Goal: Task Accomplishment & Management: Manage account settings

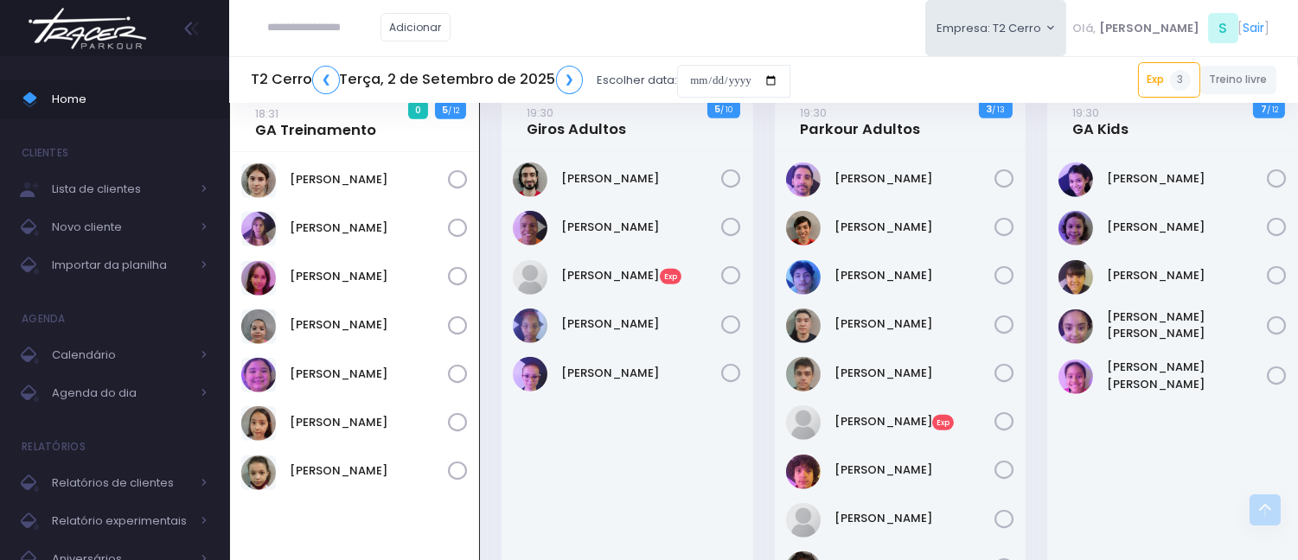
scroll to position [2232, 0]
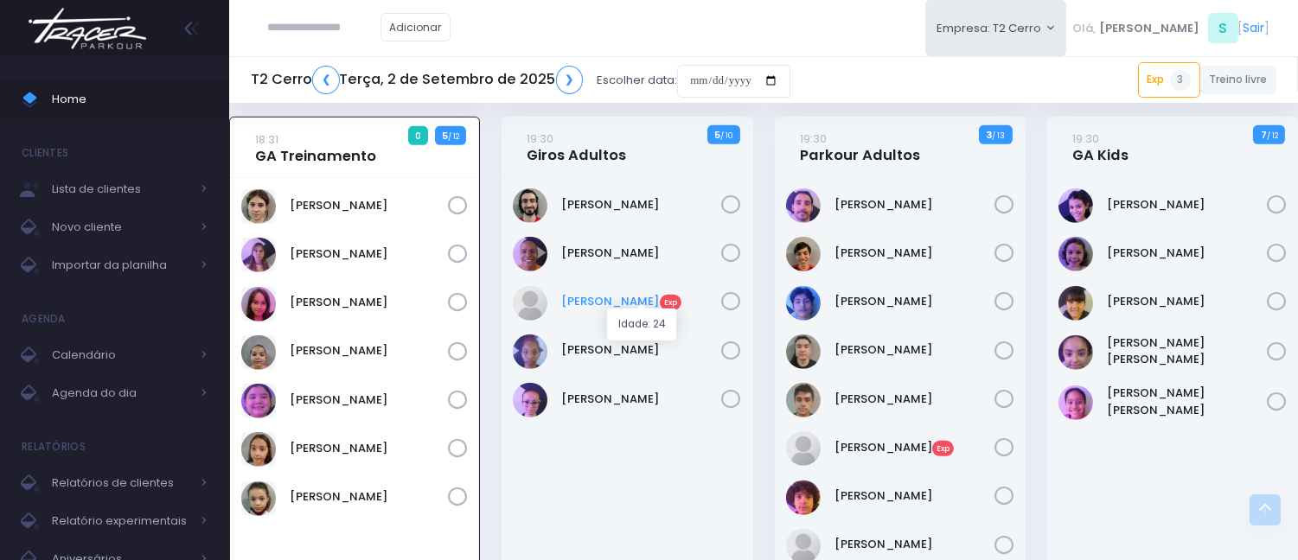
click at [592, 293] on link "Ricardo Yuri Exp" at bounding box center [642, 301] width 160 height 17
click at [565, 142] on link "19:30 Giros Adultos" at bounding box center [576, 147] width 99 height 35
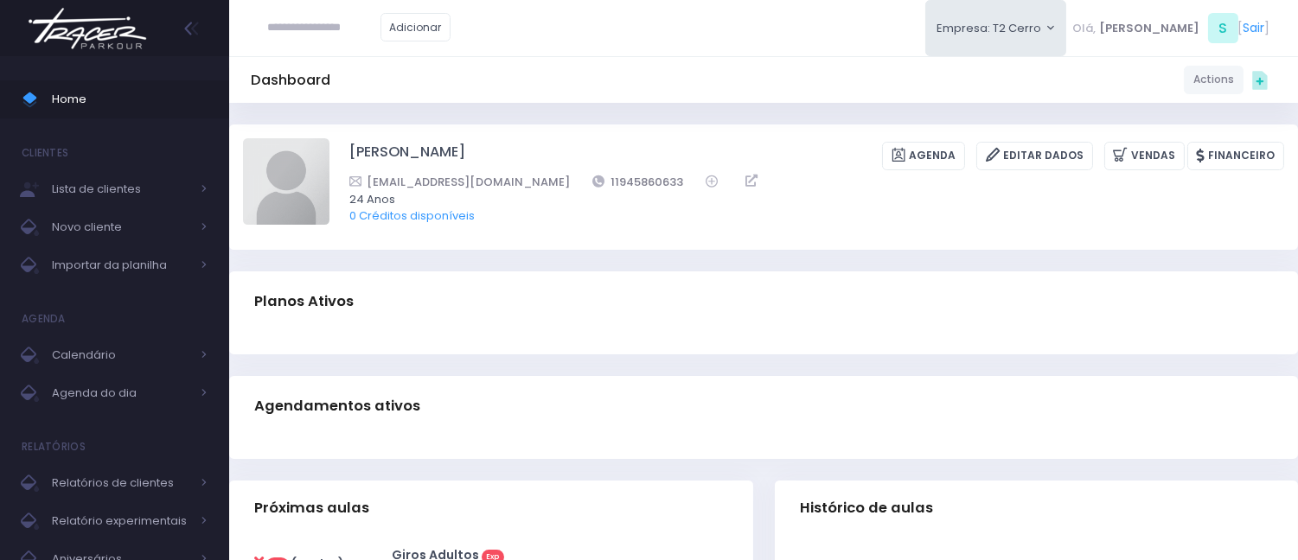
click at [242, 163] on div "Ricardo Yuri Agenda Editar Dados Vendas Financeiro Ricadericardo@gmail.com" at bounding box center [763, 187] width 1069 height 125
click at [271, 159] on img at bounding box center [286, 181] width 86 height 86
click at [329, 138] on input "file" at bounding box center [329, 137] width 1 height 1
type input "**********"
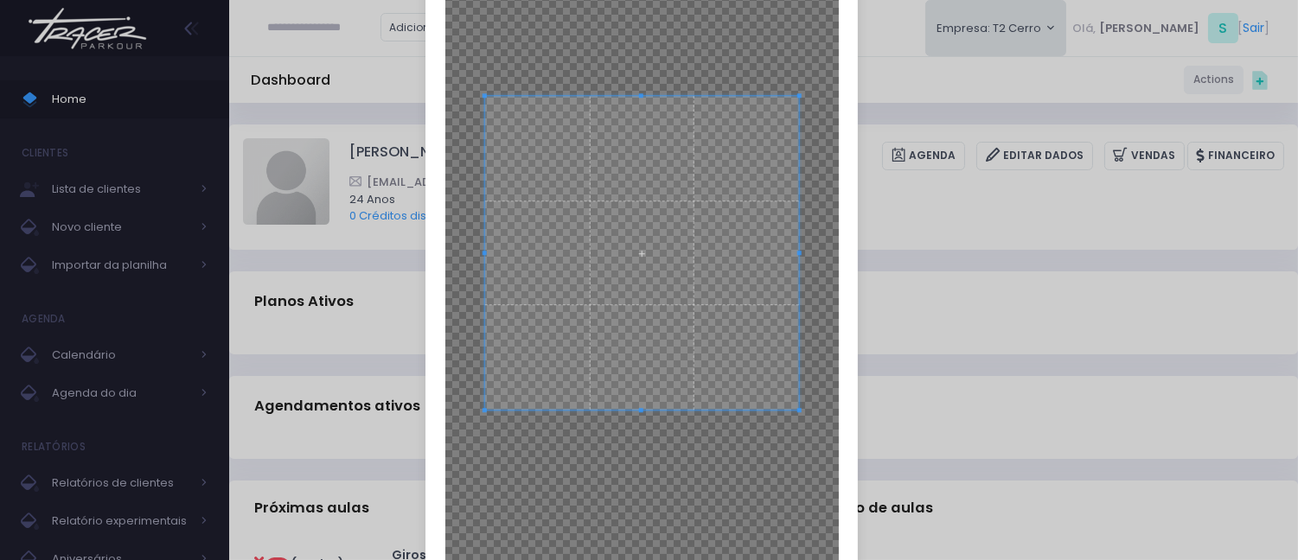
scroll to position [257, 0]
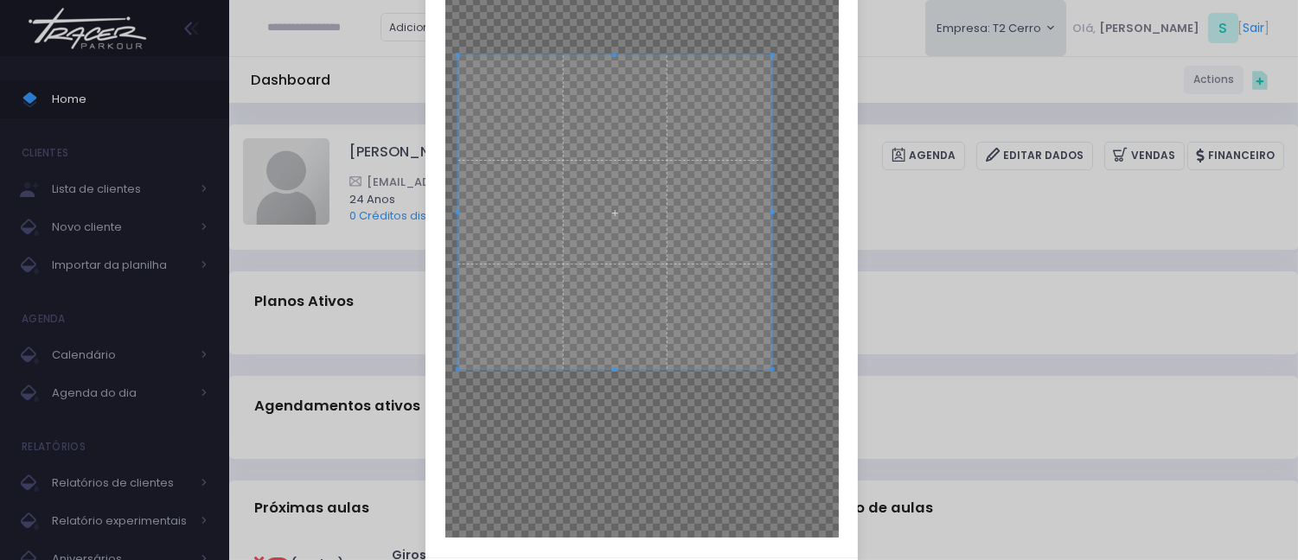
click at [629, 234] on span at bounding box center [614, 212] width 314 height 314
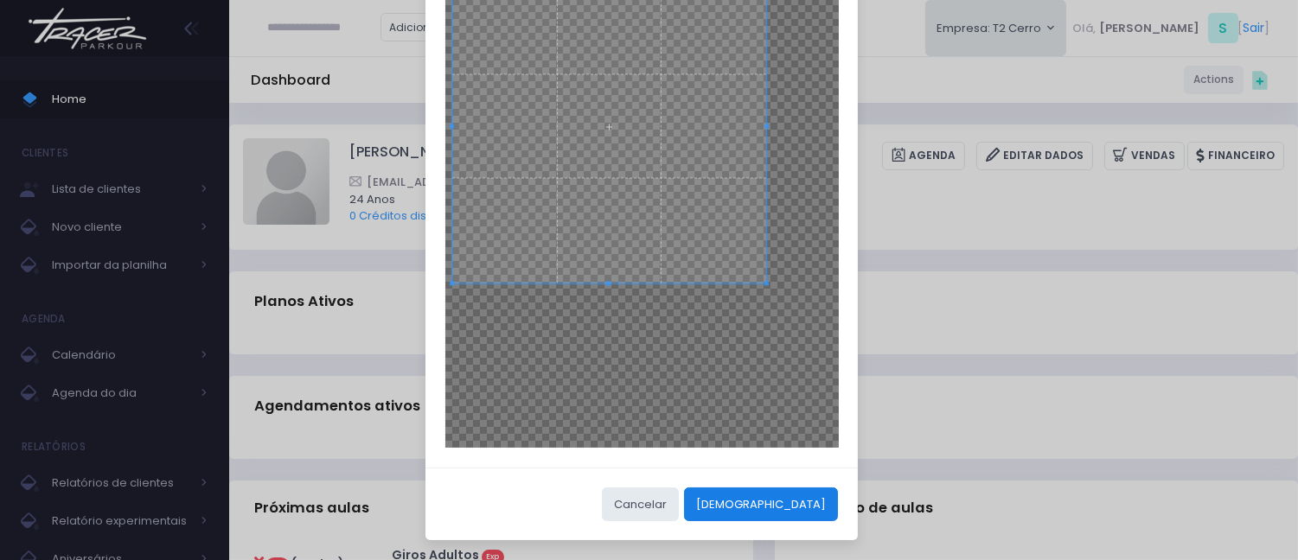
click at [791, 490] on button "Cortar" at bounding box center [761, 504] width 154 height 33
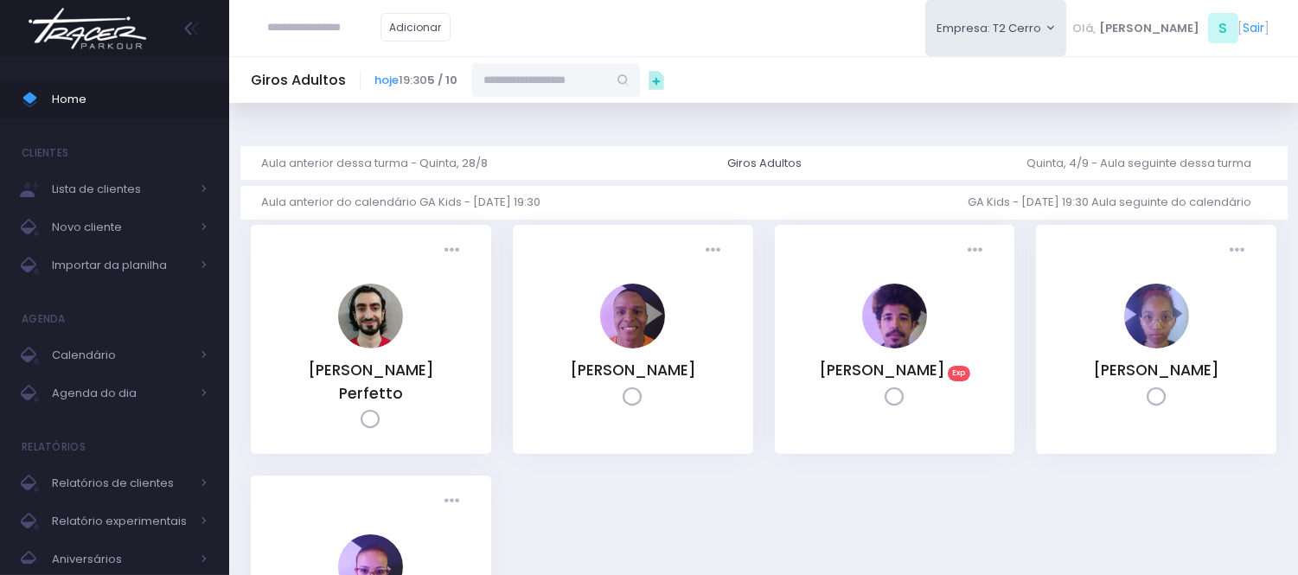
click at [568, 63] on input "text" at bounding box center [539, 79] width 135 height 33
type input "**********"
click at [607, 112] on link "Luca Lourenço Senise" at bounding box center [557, 119] width 100 height 34
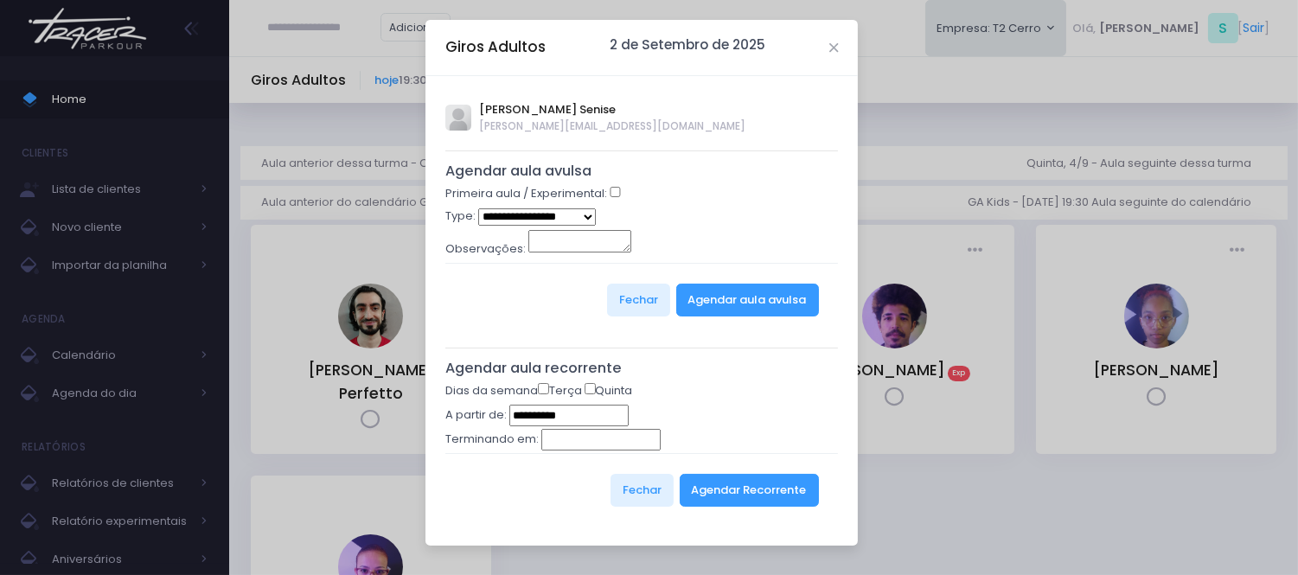
type input "**********"
click at [611, 197] on div "Primeira aula / Experimental:" at bounding box center [641, 196] width 393 height 22
click at [616, 197] on div "Primeira aula / Experimental:" at bounding box center [641, 196] width 393 height 22
select select "*"
click at [714, 291] on button "Agendar aula avulsa" at bounding box center [747, 300] width 143 height 33
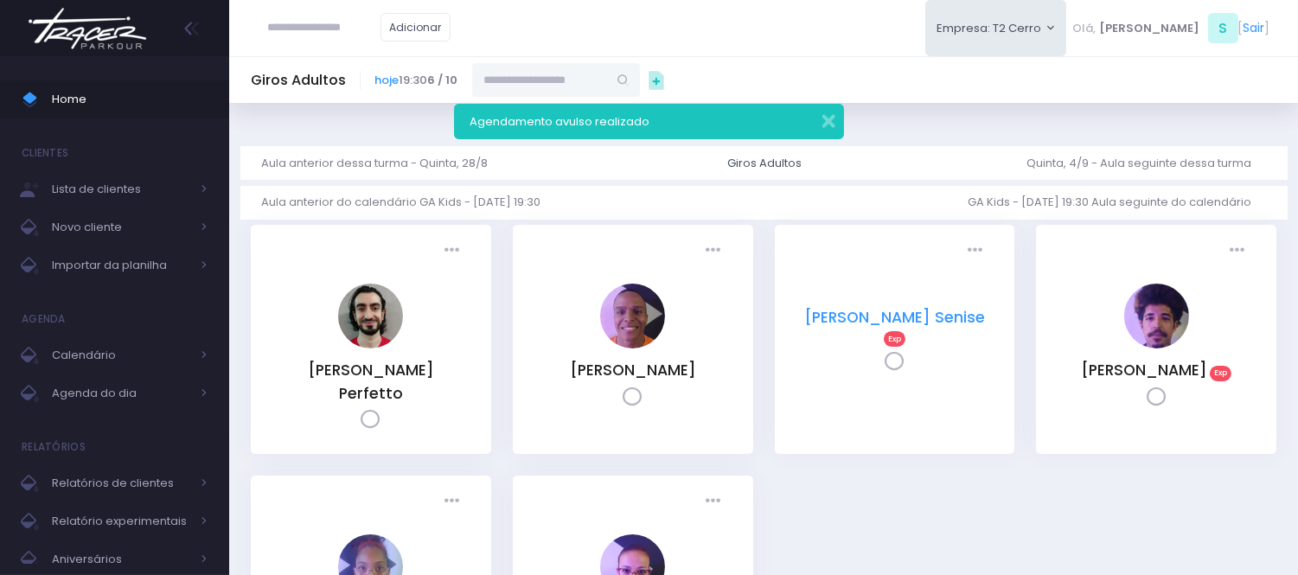
click at [899, 312] on link "[PERSON_NAME] Senise" at bounding box center [894, 317] width 181 height 21
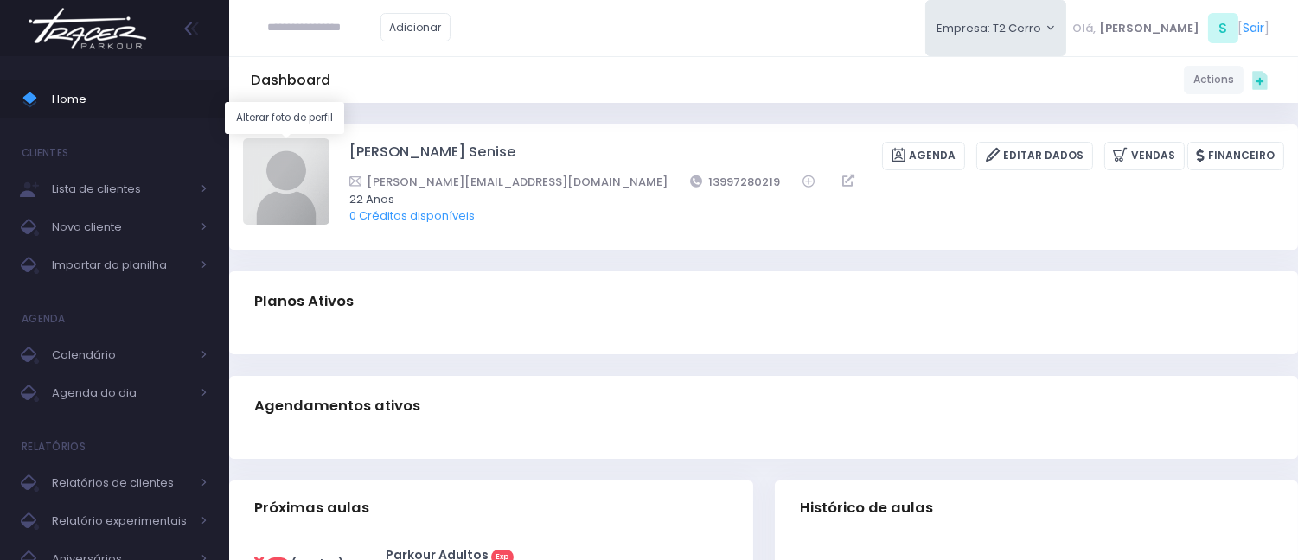
click at [314, 173] on img at bounding box center [286, 181] width 86 height 86
click at [329, 138] on input "file" at bounding box center [329, 137] width 1 height 1
type input "**********"
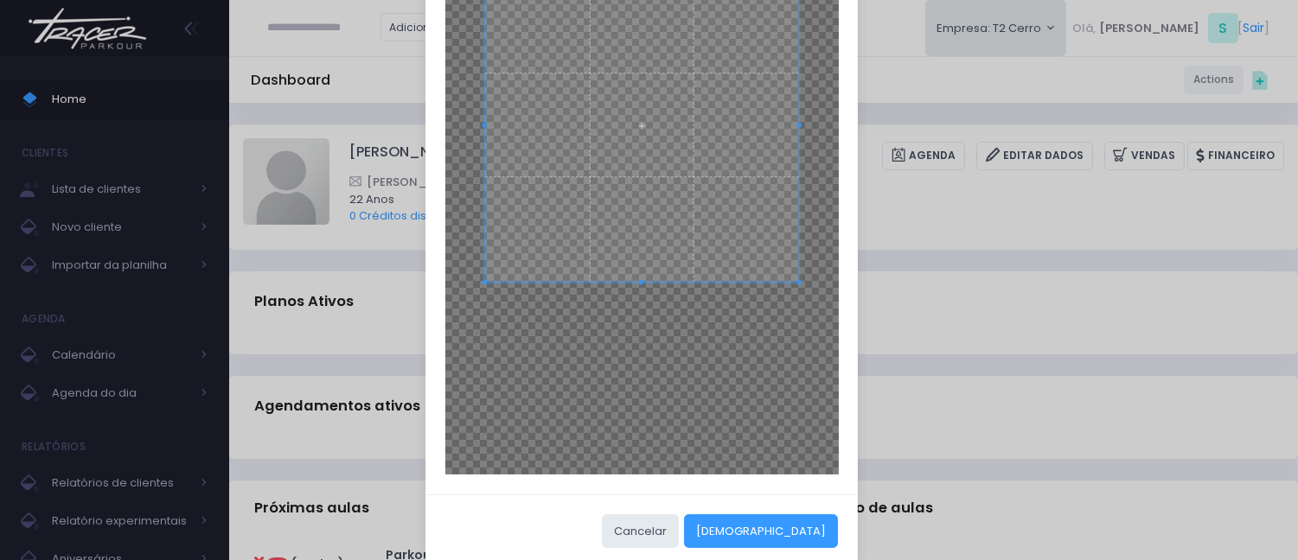
scroll to position [347, 0]
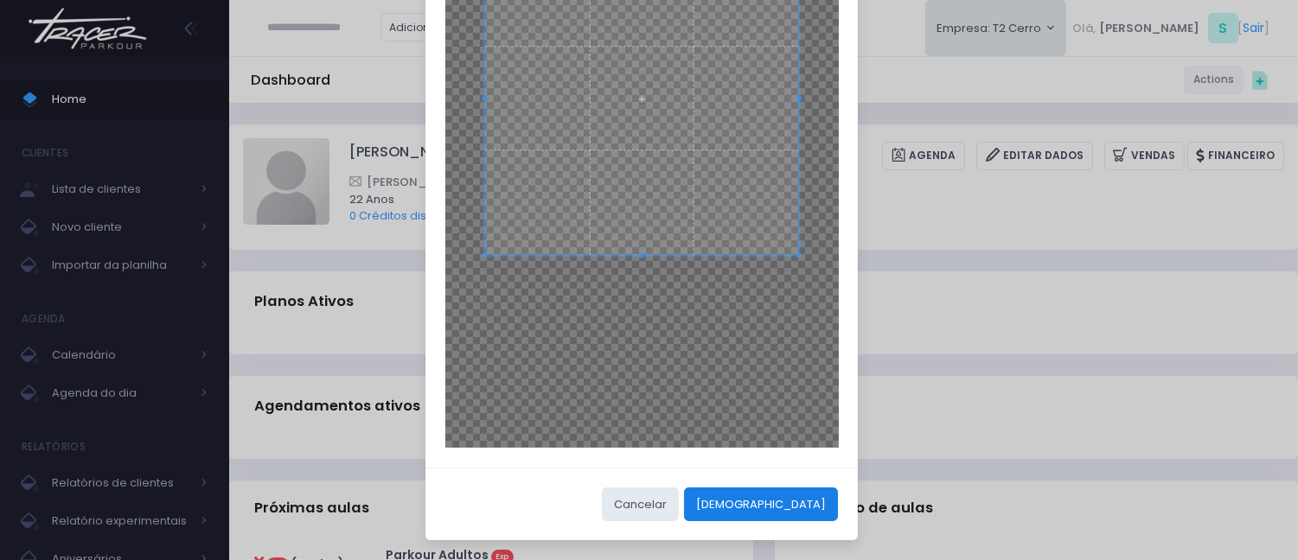
click at [805, 495] on button "[DEMOGRAPHIC_DATA]" at bounding box center [761, 504] width 154 height 33
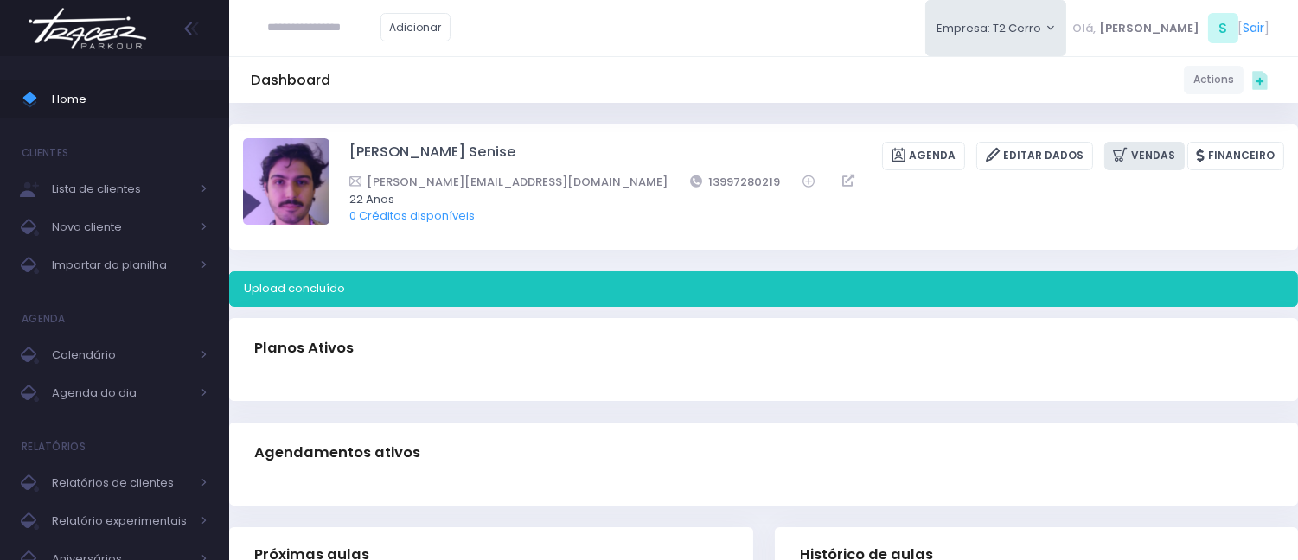
click at [1129, 151] on icon at bounding box center [1122, 155] width 18 height 20
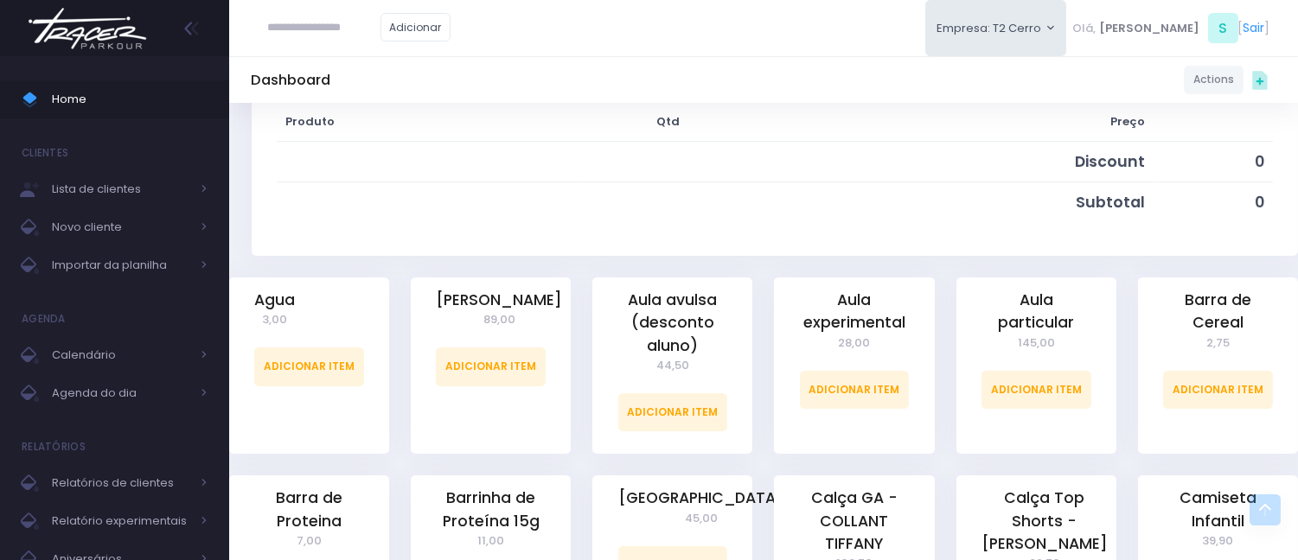
scroll to position [288, 0]
click at [825, 381] on link "Adicionar Item" at bounding box center [855, 389] width 110 height 38
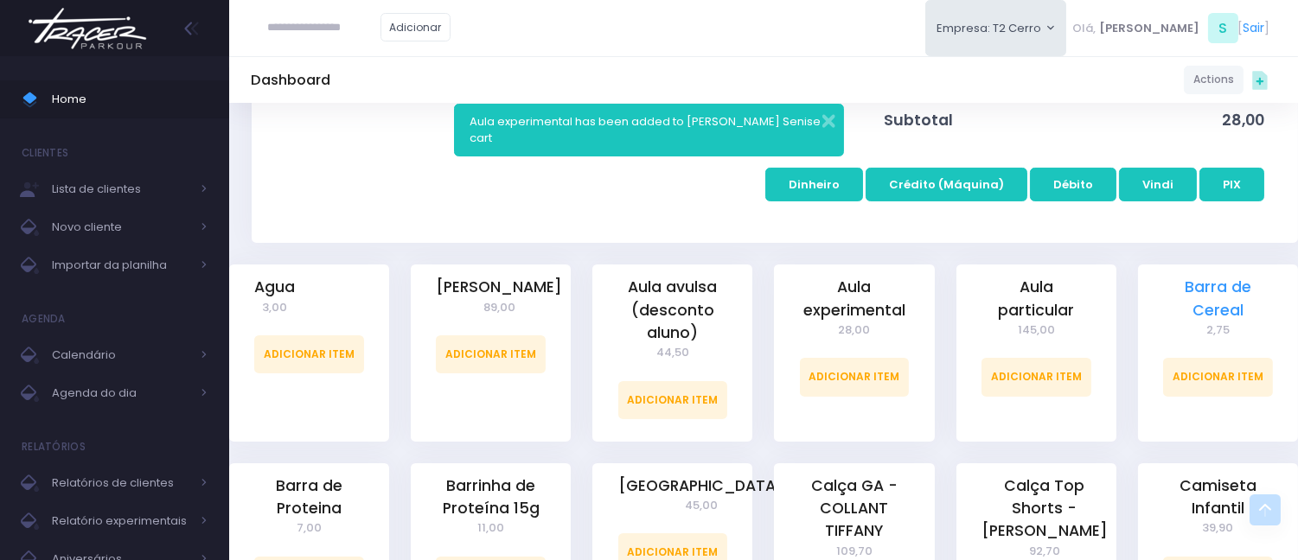
scroll to position [480, 0]
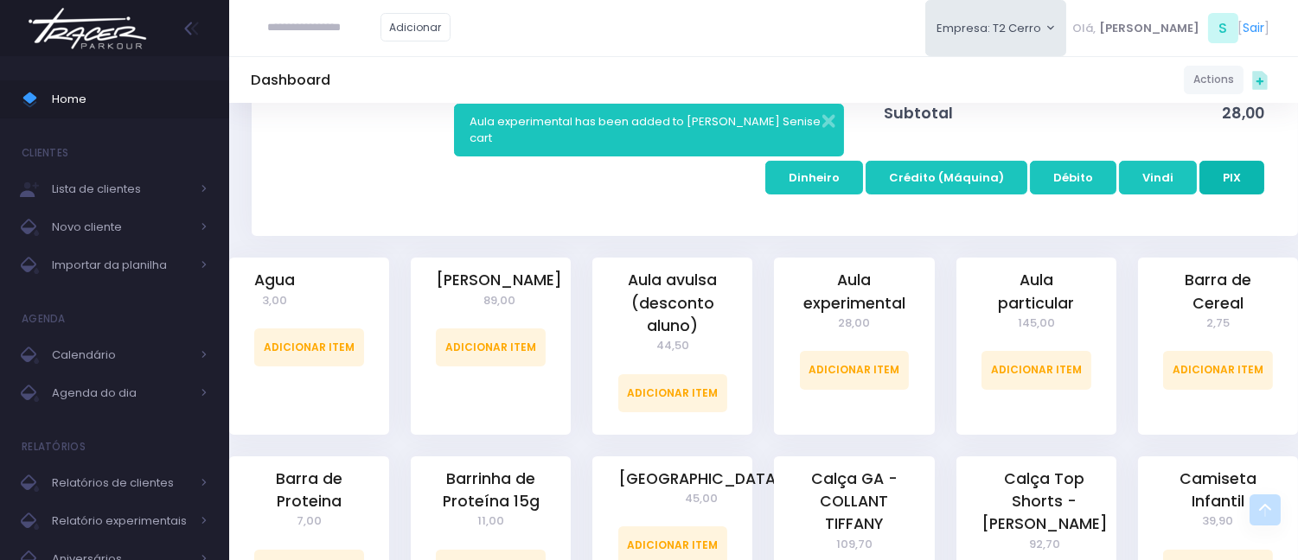
click at [1217, 178] on button "PIX" at bounding box center [1231, 177] width 65 height 33
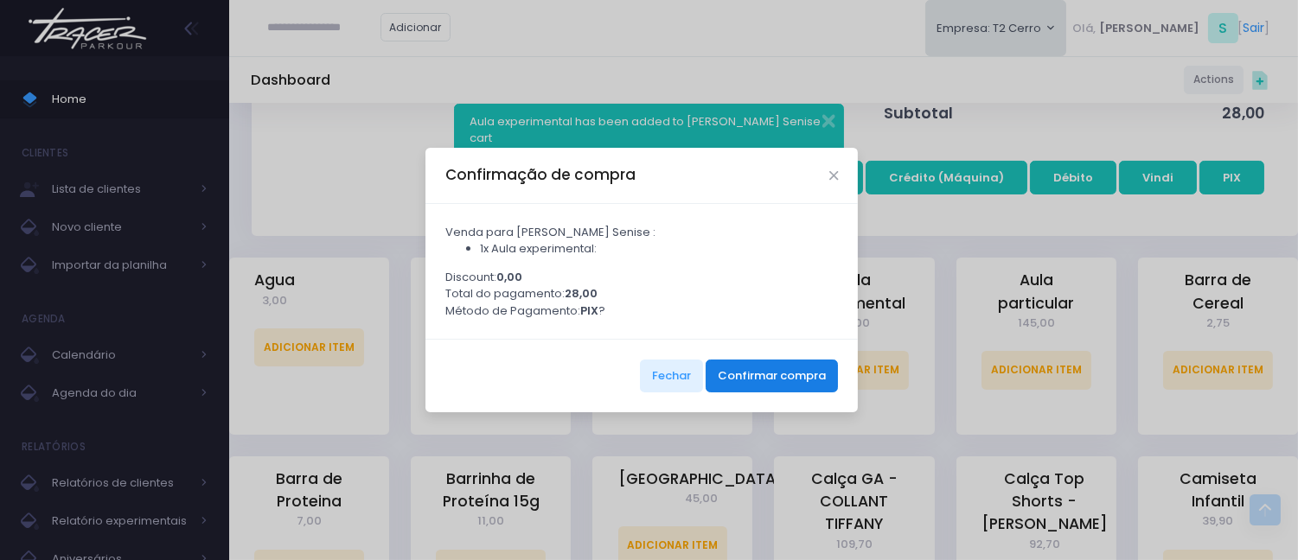
click at [789, 375] on button "Confirmar compra" at bounding box center [772, 376] width 132 height 33
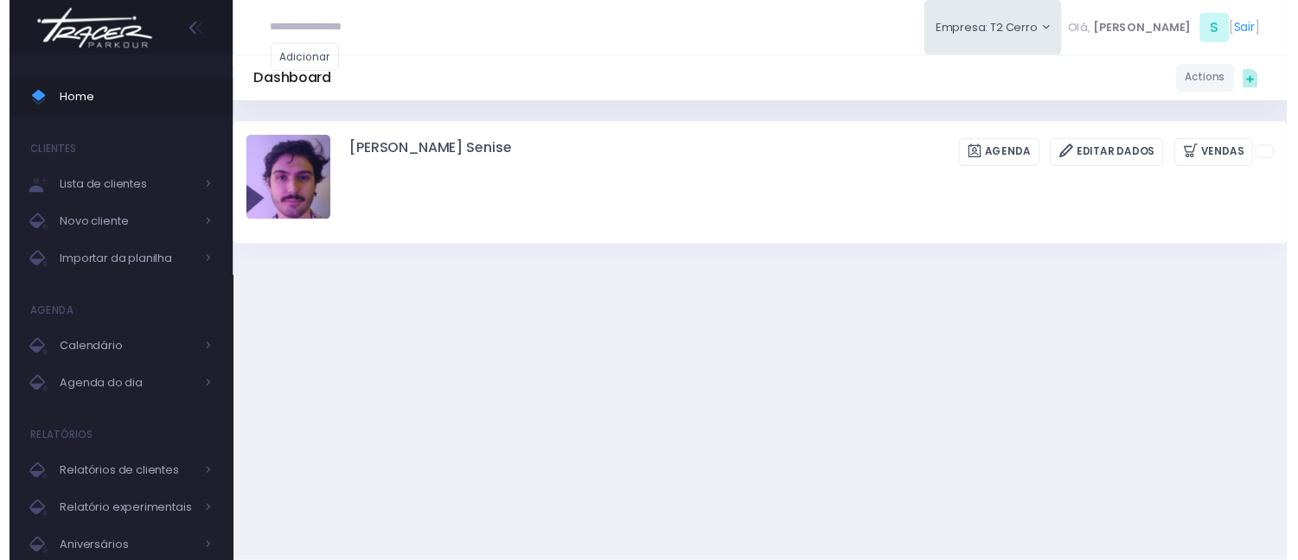
scroll to position [480, 0]
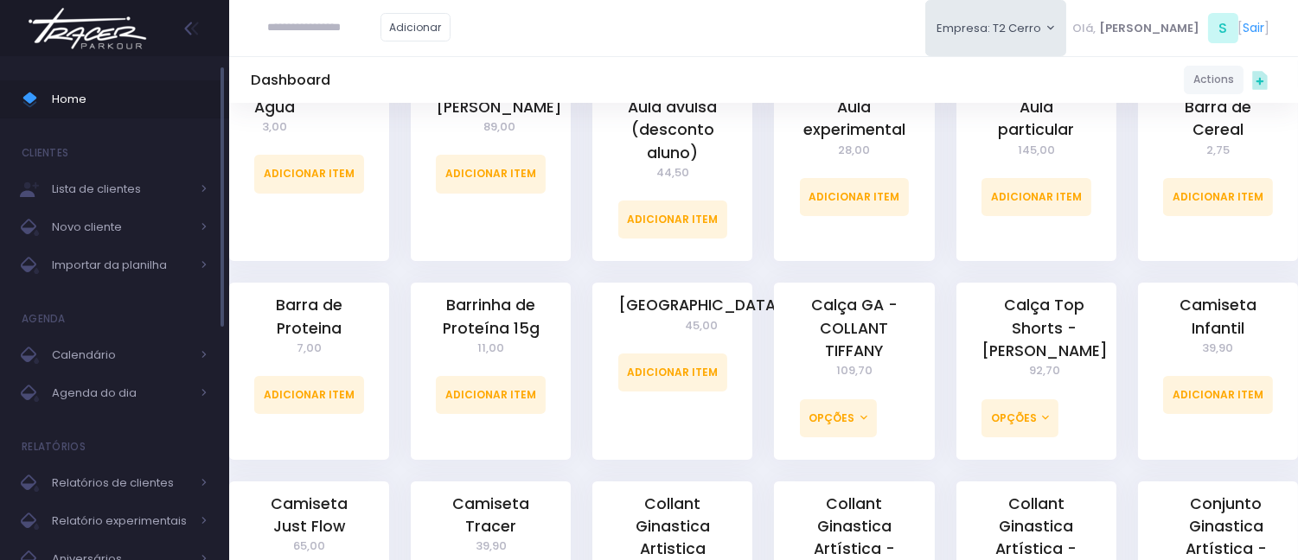
click at [90, 83] on link "Home" at bounding box center [114, 99] width 229 height 38
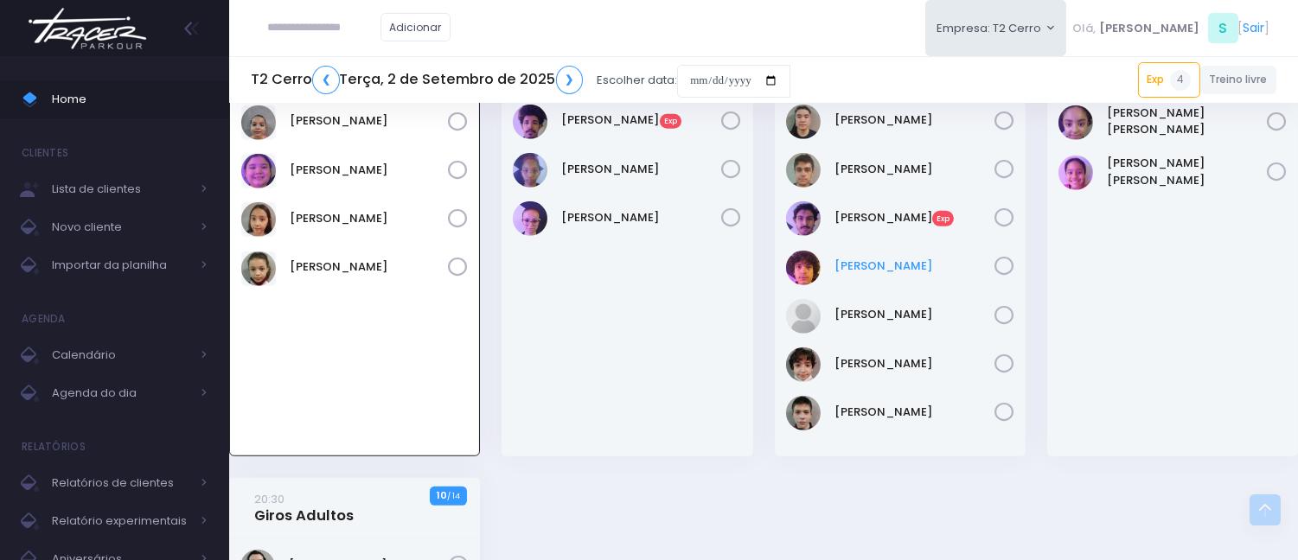
scroll to position [2281, 0]
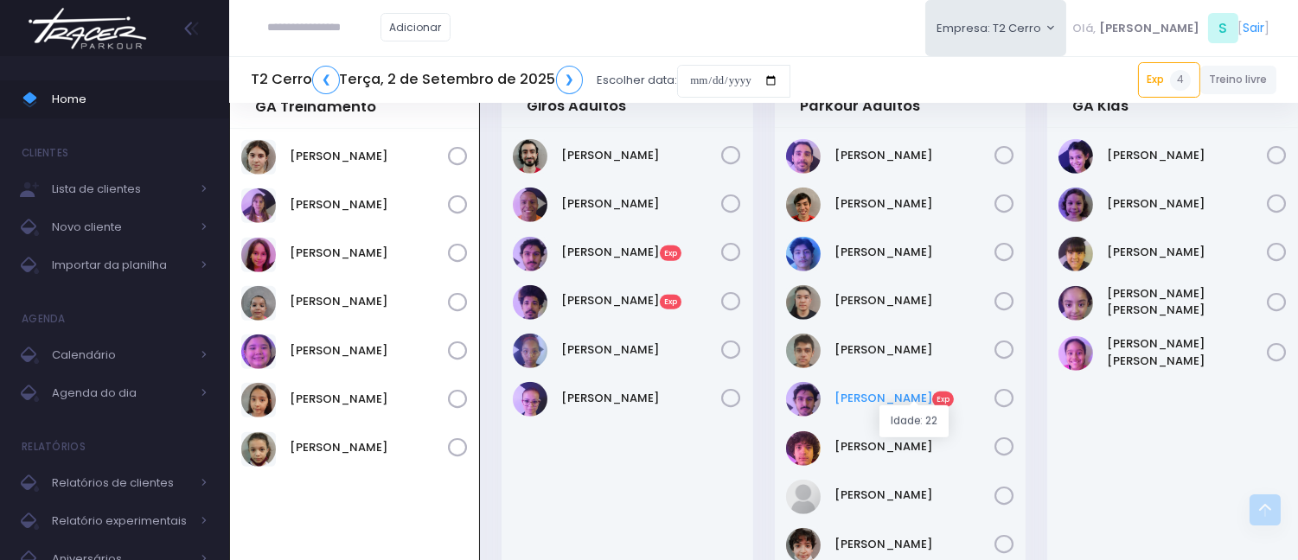
click at [870, 393] on link "Luca Lourenço Exp" at bounding box center [914, 398] width 160 height 17
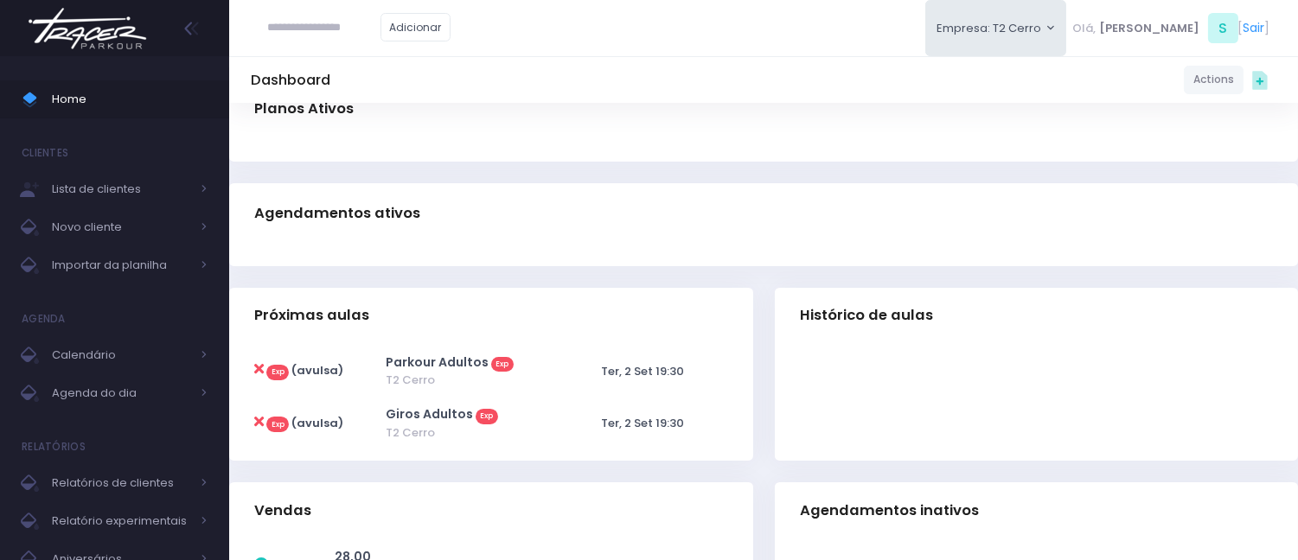
scroll to position [288, 0]
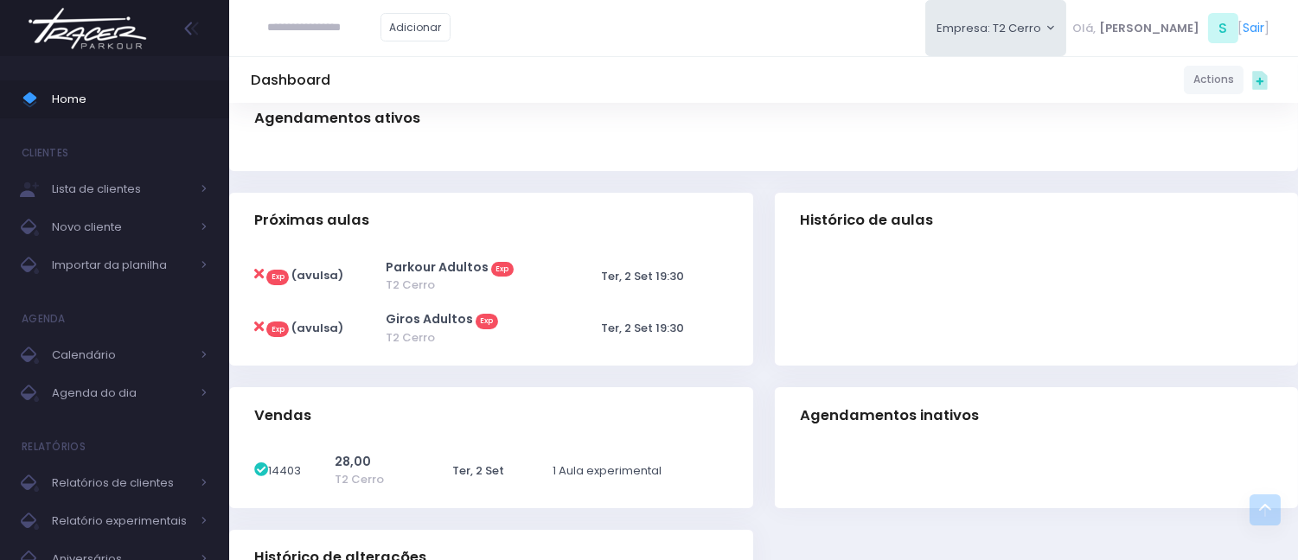
click at [256, 271] on icon at bounding box center [259, 274] width 10 height 14
type input "**********"
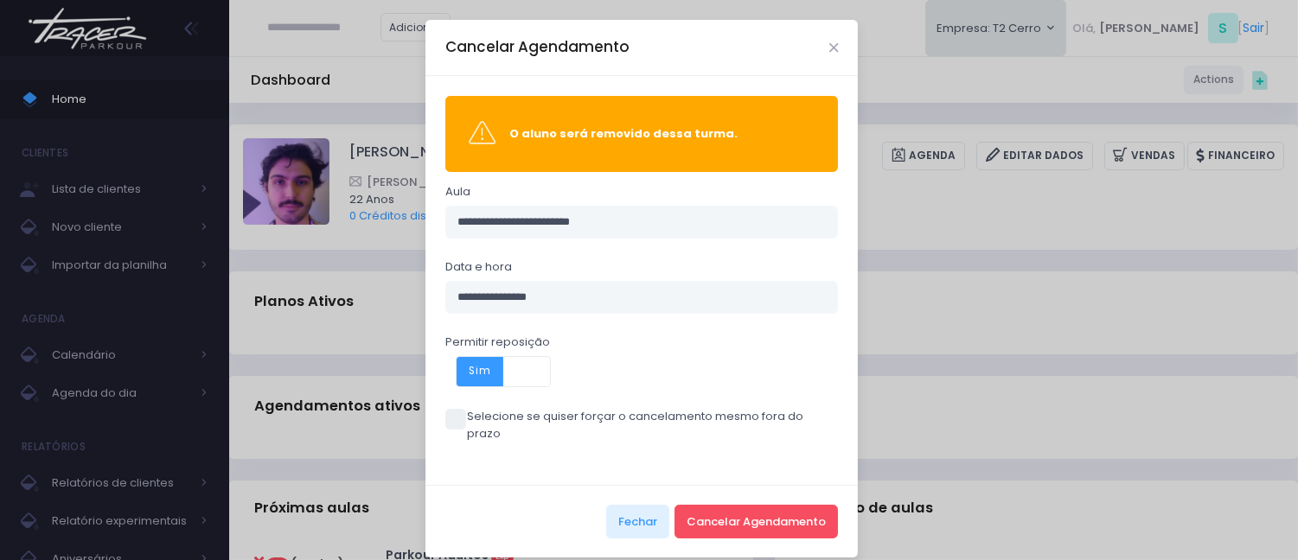
click at [476, 372] on span "Sim" at bounding box center [480, 371] width 47 height 29
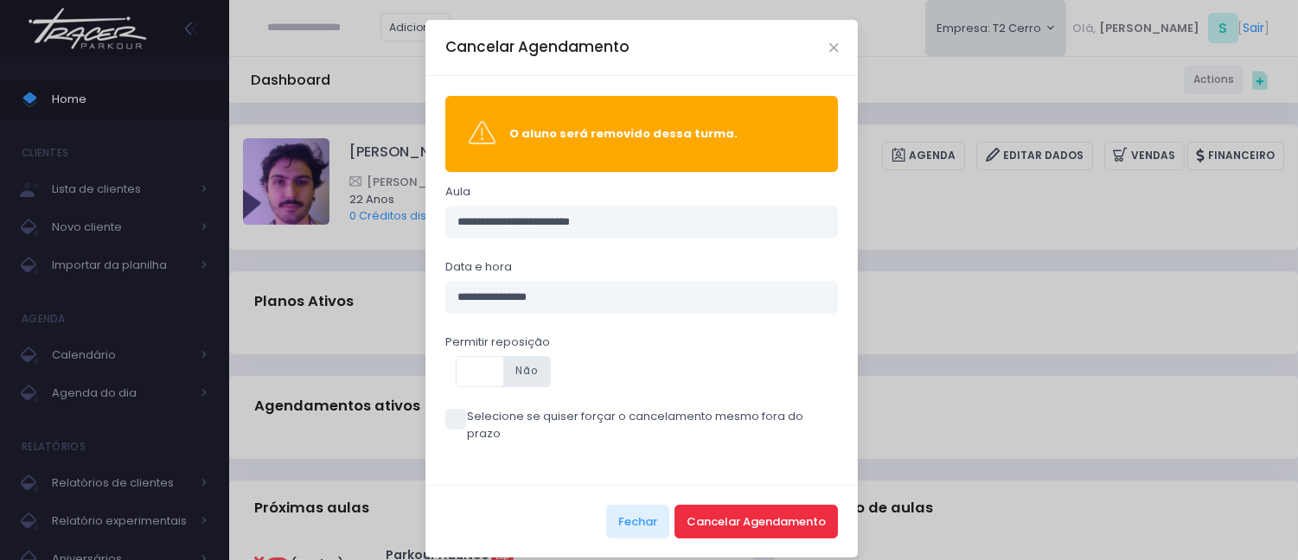
click at [731, 505] on button "Cancelar Agendamento" at bounding box center [755, 521] width 163 height 33
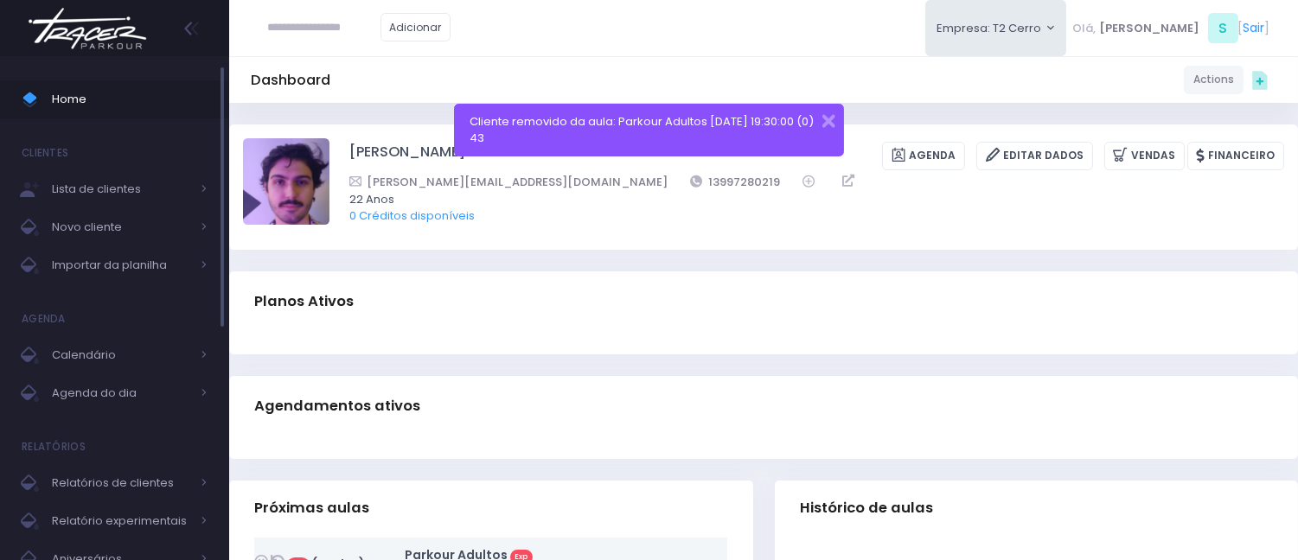
click at [188, 83] on link "Home" at bounding box center [114, 99] width 229 height 38
click at [824, 124] on button "button" at bounding box center [817, 119] width 35 height 20
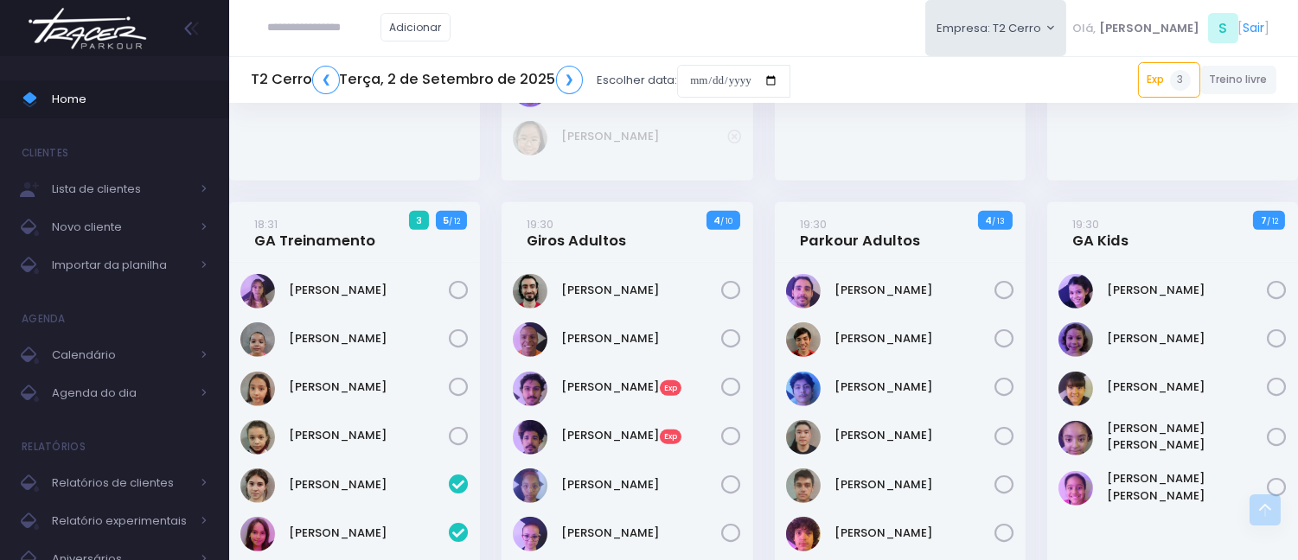
scroll to position [2028, 0]
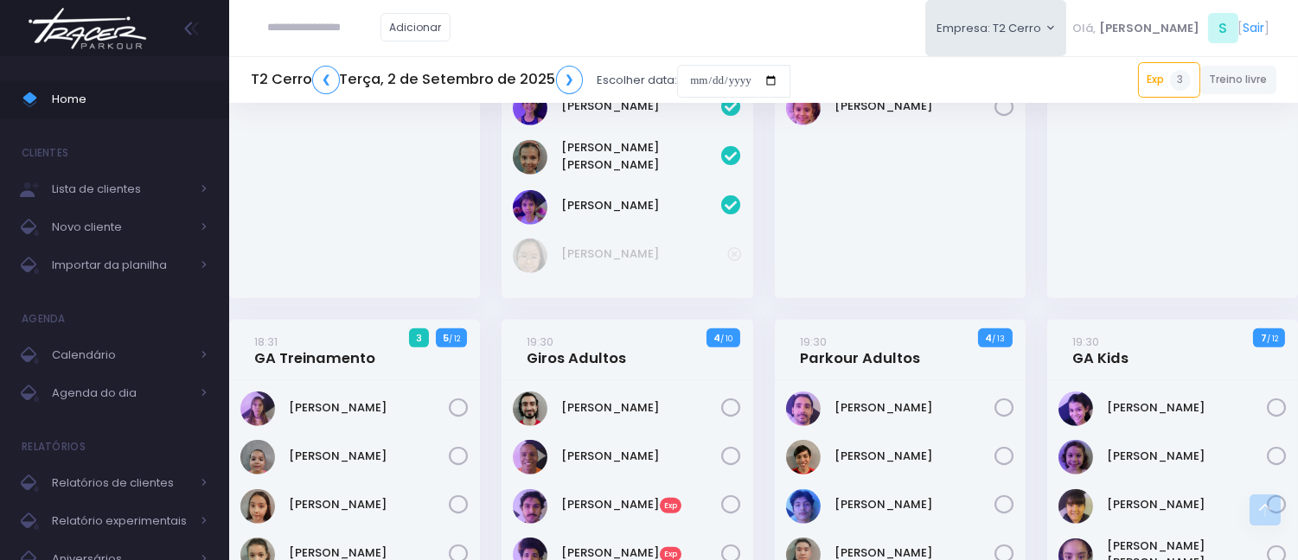
drag, startPoint x: 578, startPoint y: 31, endPoint x: 454, endPoint y: 7, distance: 126.0
click at [572, 30] on div "Adicionar Empresa: T2 Cerro [GEOGRAPHIC_DATA][MEDICAL_DATA][PERSON_NAME], S [" at bounding box center [763, 28] width 1069 height 56
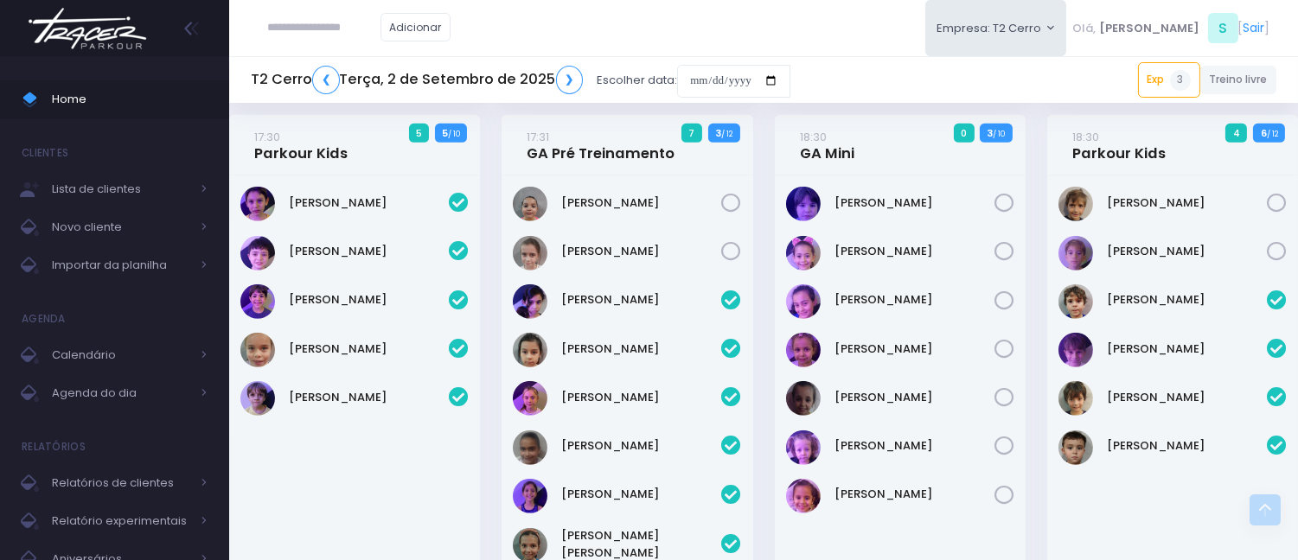
scroll to position [1645, 0]
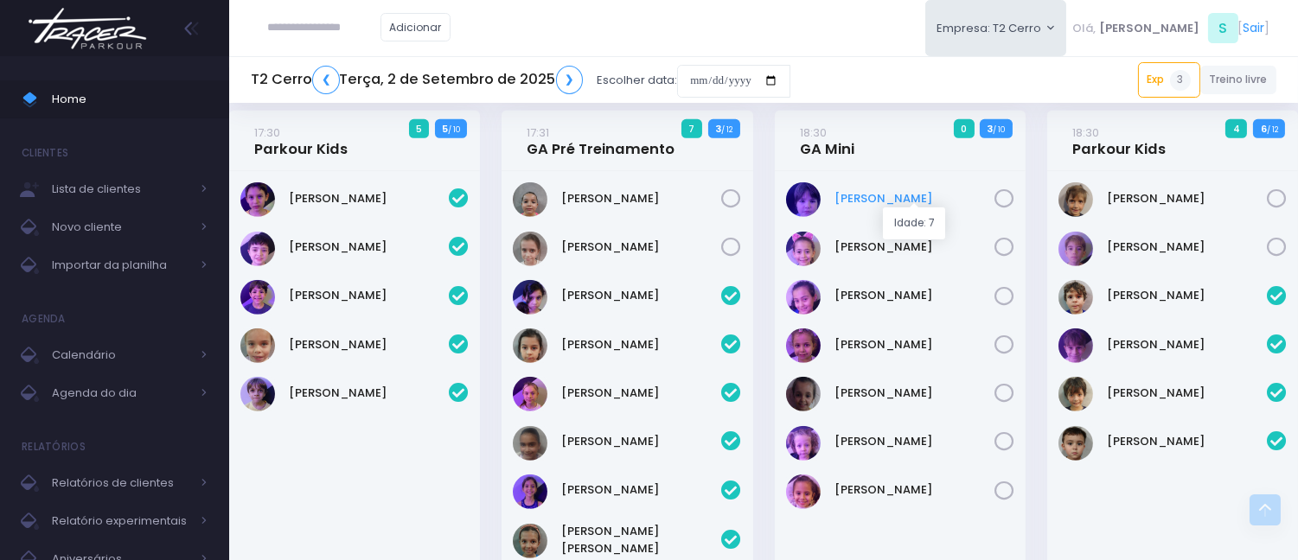
click at [897, 197] on link "[PERSON_NAME]" at bounding box center [914, 198] width 160 height 17
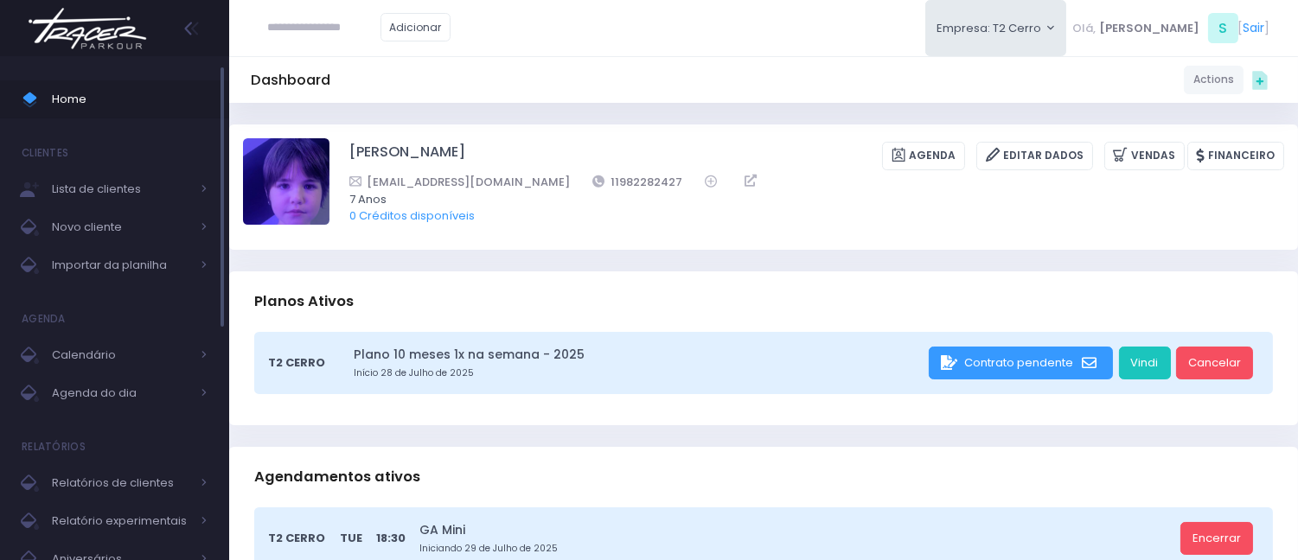
click at [182, 98] on span "Home" at bounding box center [130, 99] width 156 height 22
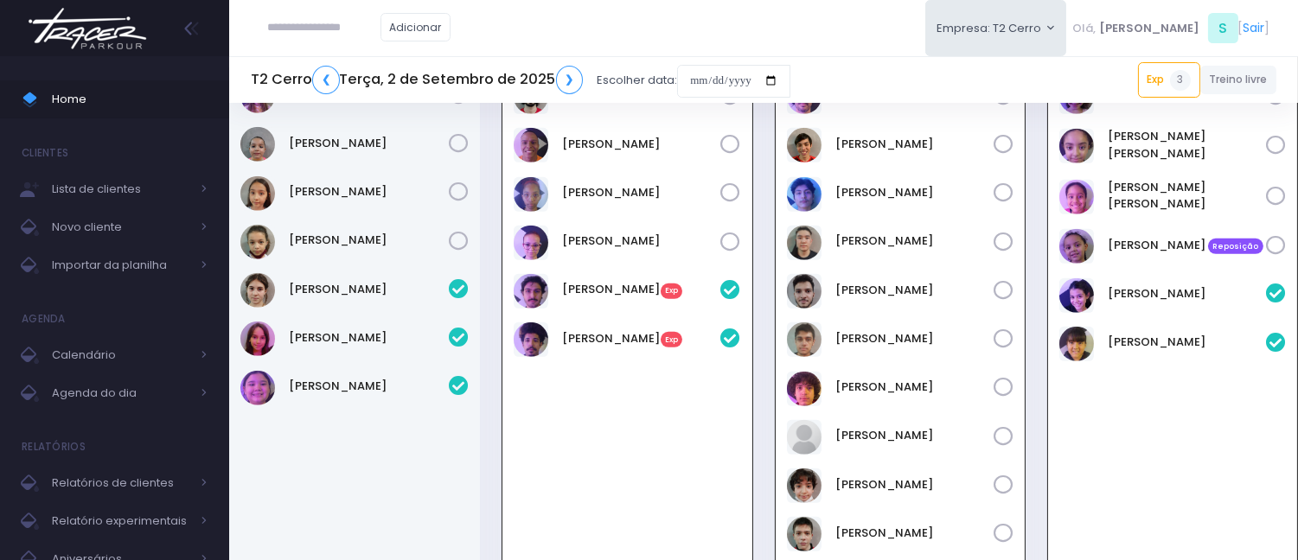
scroll to position [2341, 0]
